Goal: Check status: Check status

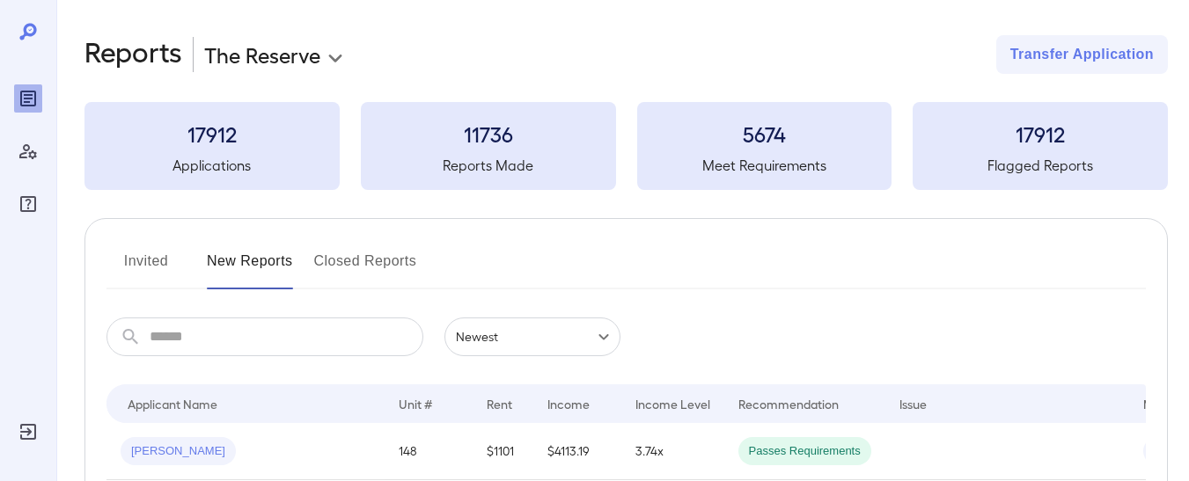
click at [284, 56] on body "**********" at bounding box center [594, 240] width 1189 height 481
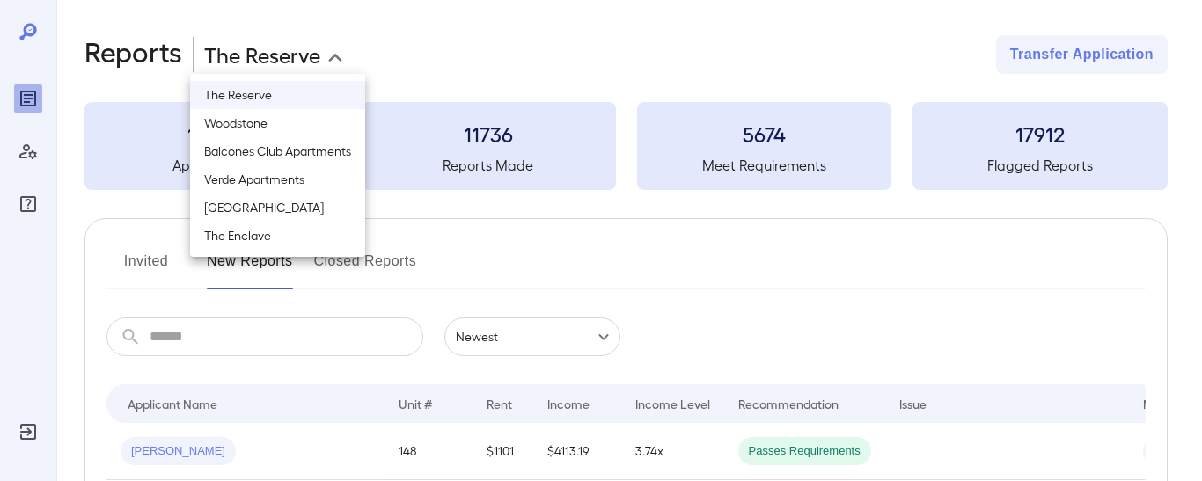
drag, startPoint x: 291, startPoint y: 175, endPoint x: 261, endPoint y: 128, distance: 55.4
click at [261, 128] on ul "The Reserve Woodstone Balcones Club Apartments Verde Apartments Hillside Place …" at bounding box center [277, 165] width 175 height 183
drag, startPoint x: 261, startPoint y: 128, endPoint x: 271, endPoint y: 211, distance: 83.3
click at [271, 211] on ul "The Reserve Woodstone Balcones Club Apartments Verde Apartments Hillside Place …" at bounding box center [277, 165] width 175 height 183
click at [271, 211] on li "[GEOGRAPHIC_DATA]" at bounding box center [277, 208] width 175 height 28
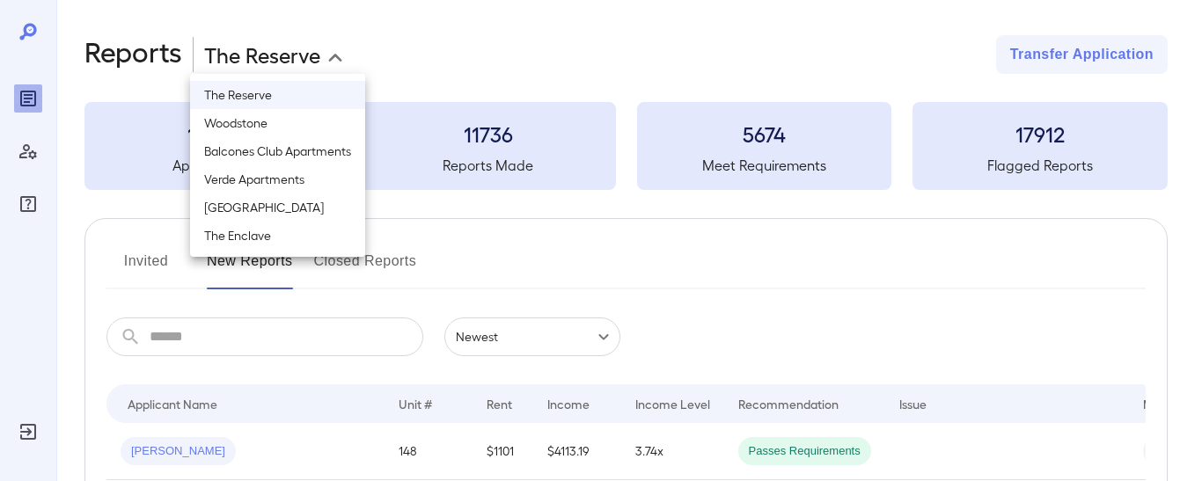
type input "**********"
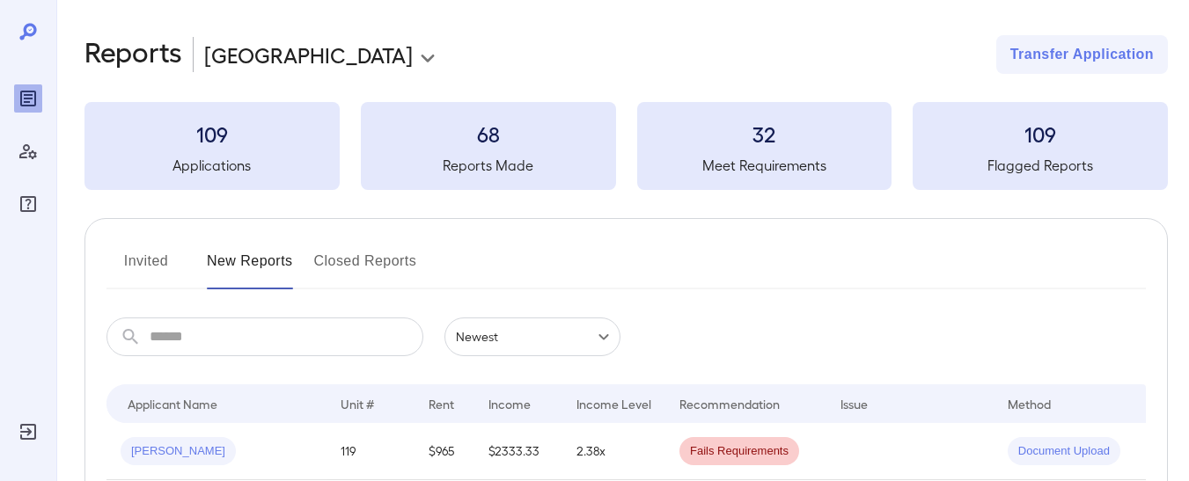
click at [149, 269] on button "Invited" at bounding box center [145, 268] width 79 height 42
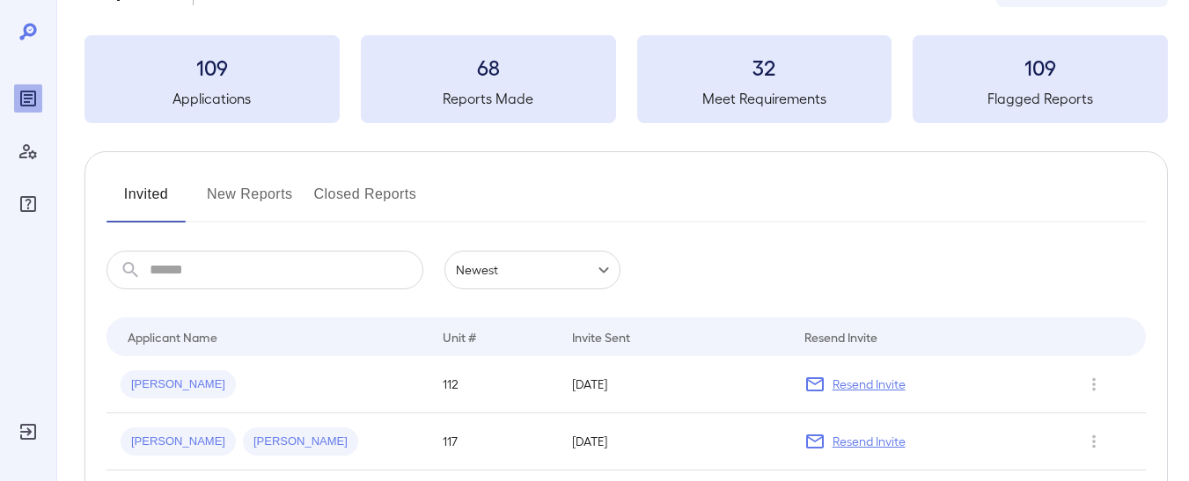
scroll to position [70, 0]
click at [150, 377] on span "[PERSON_NAME]" at bounding box center [178, 382] width 115 height 17
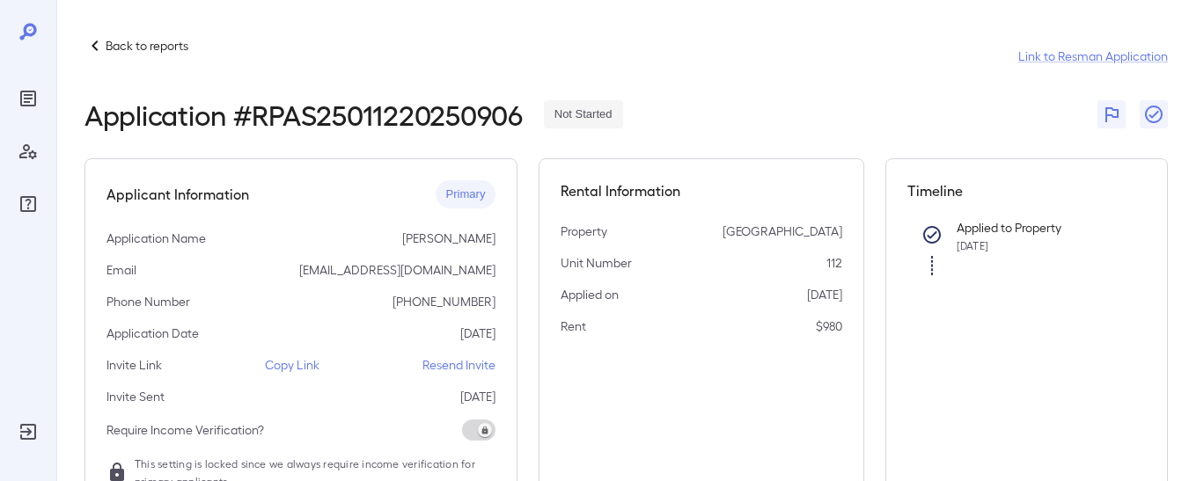
click at [106, 49] on p "Back to reports" at bounding box center [147, 46] width 83 height 18
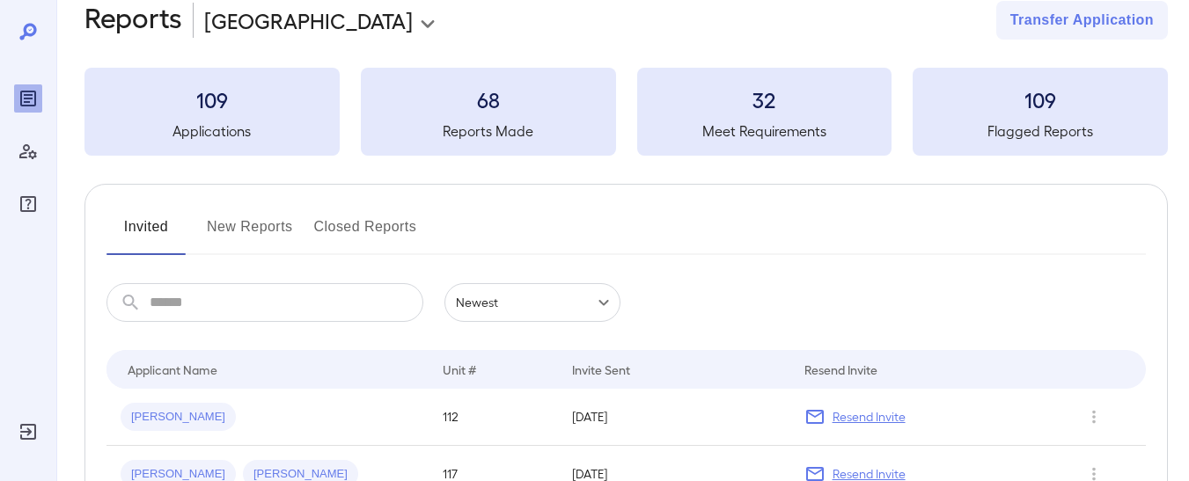
scroll to position [35, 0]
click at [271, 235] on button "New Reports" at bounding box center [250, 233] width 86 height 42
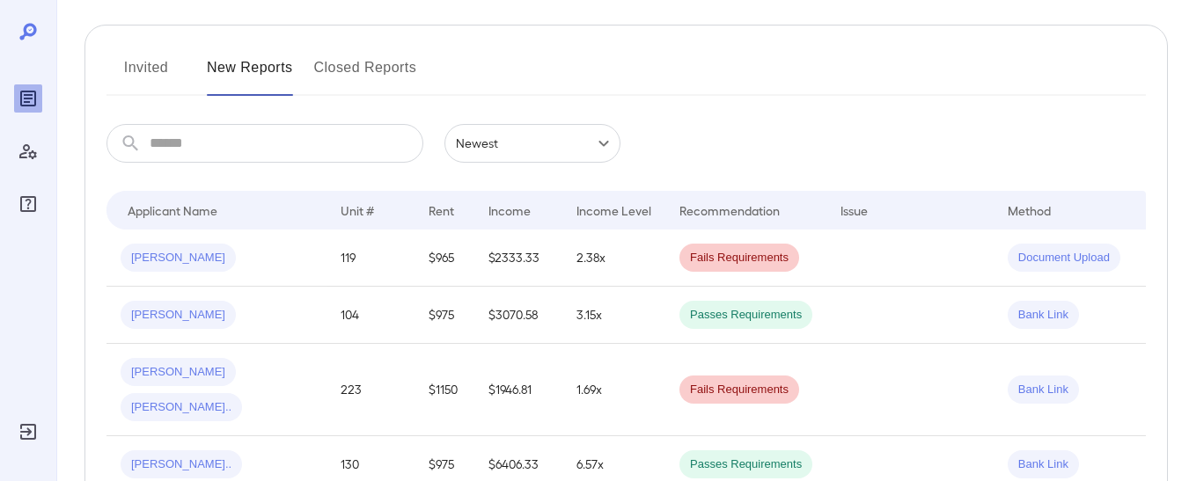
scroll to position [191, 0]
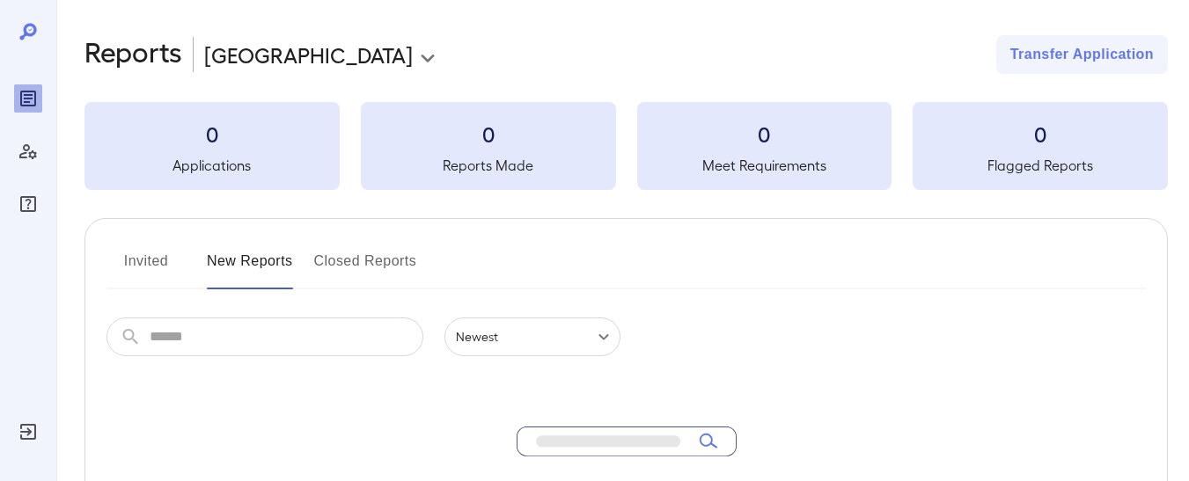
scroll to position [191, 0]
